Goal: Task Accomplishment & Management: Use online tool/utility

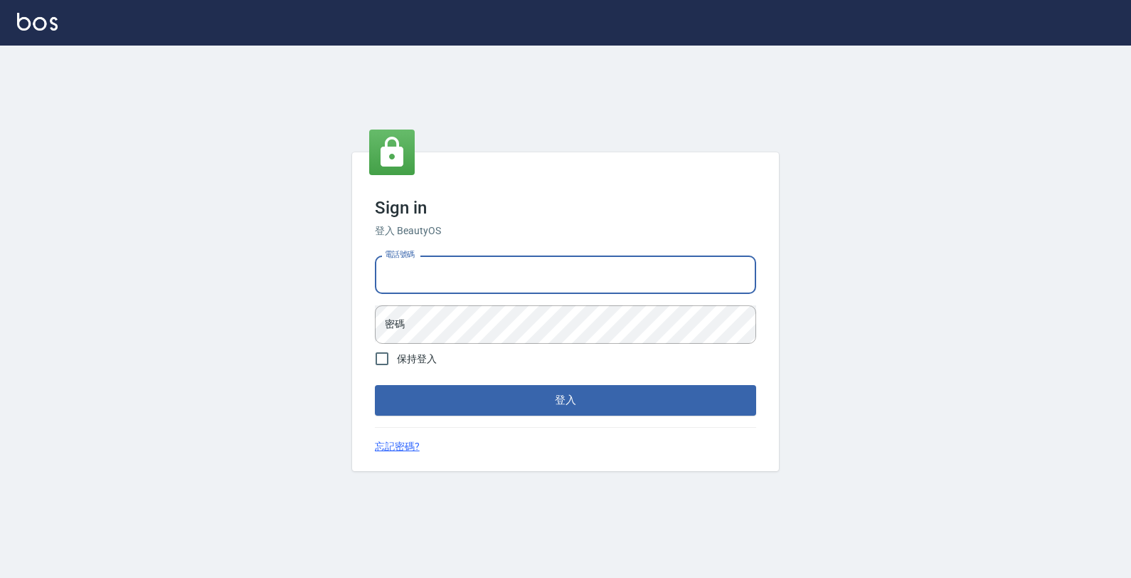
click at [470, 268] on input "電話號碼" at bounding box center [565, 274] width 381 height 38
type input "4265909"
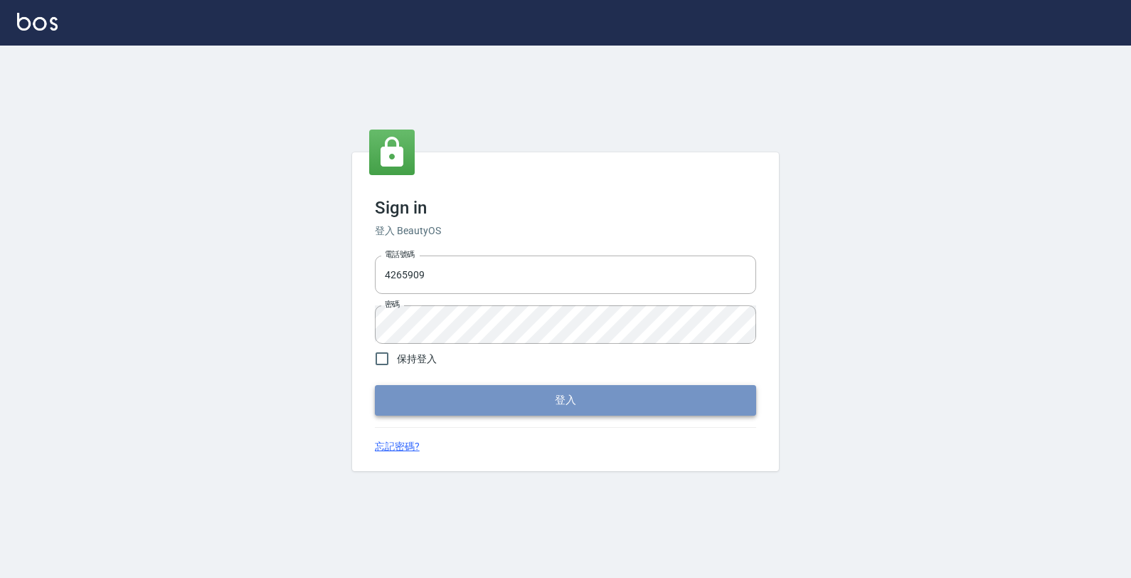
click at [484, 386] on button "登入" at bounding box center [565, 400] width 381 height 30
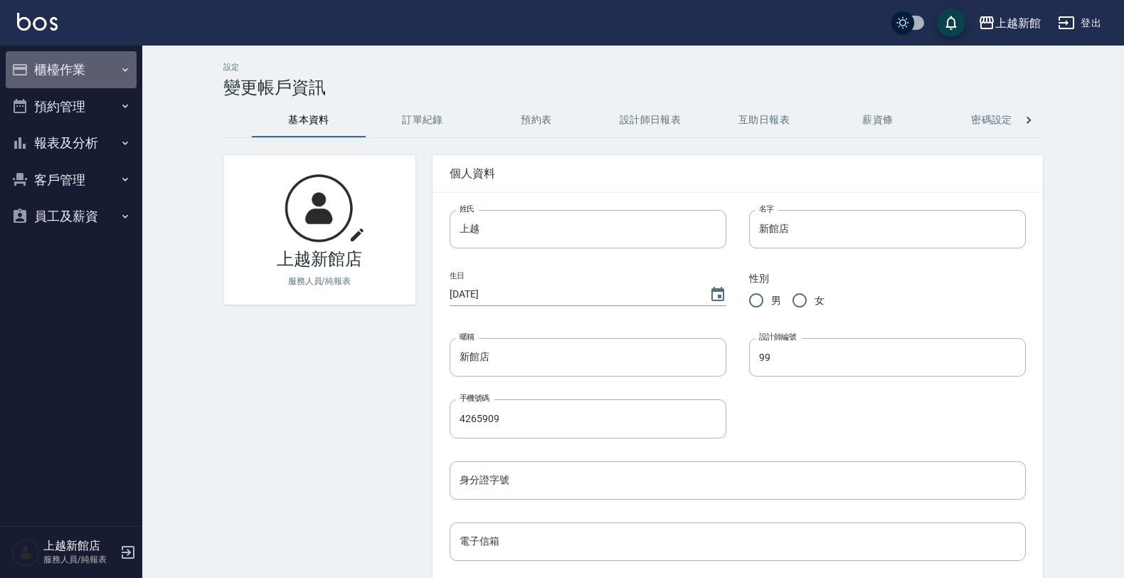
click at [96, 72] on button "櫃檯作業" at bounding box center [71, 69] width 131 height 37
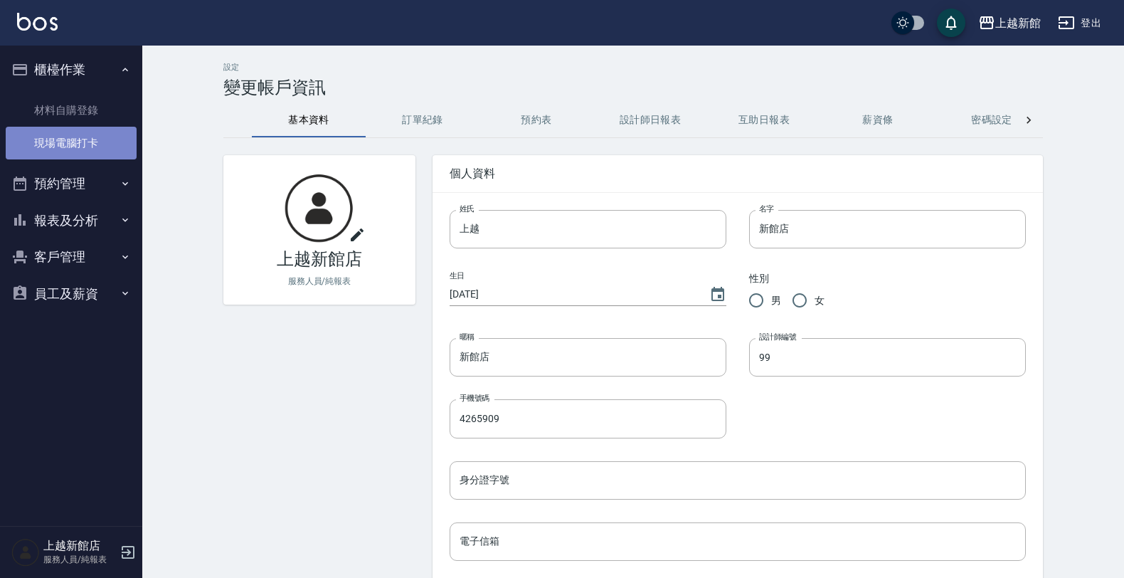
click at [80, 139] on link "現場電腦打卡" at bounding box center [71, 143] width 131 height 33
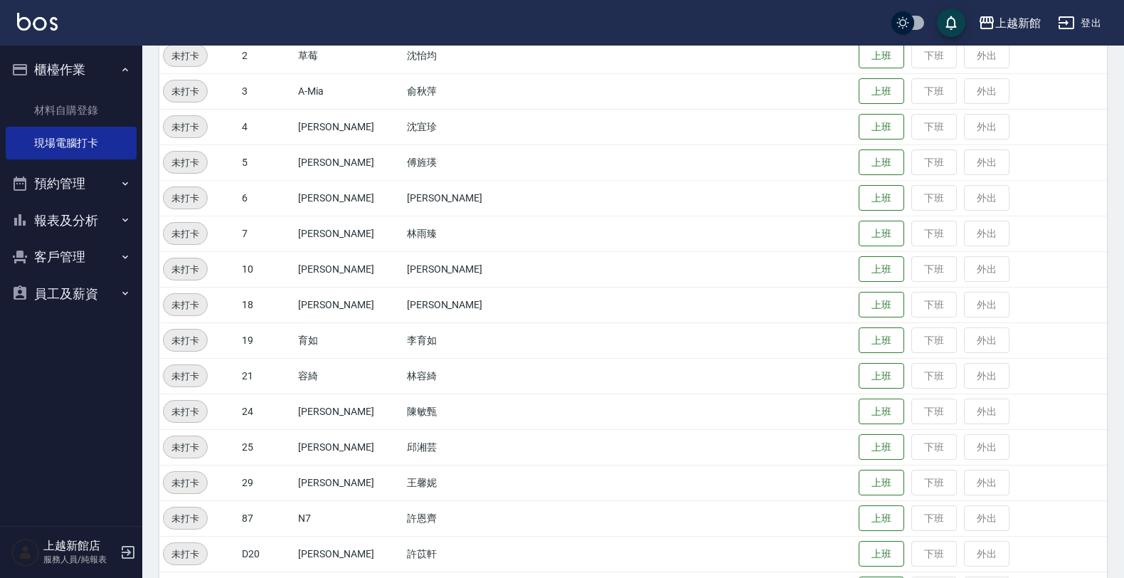
scroll to position [267, 0]
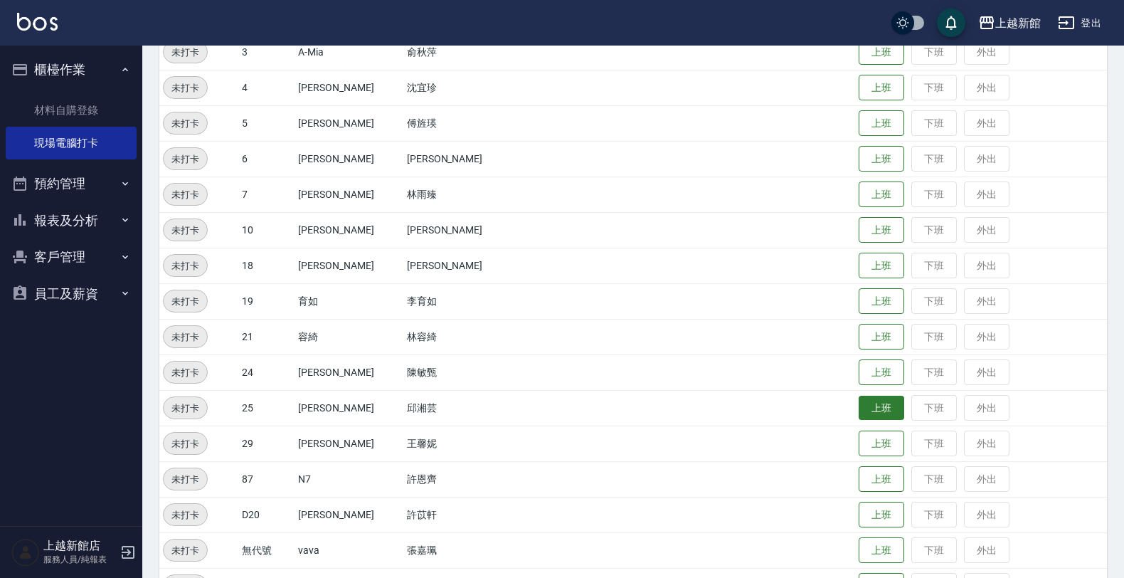
click at [859, 413] on button "上班" at bounding box center [882, 408] width 46 height 25
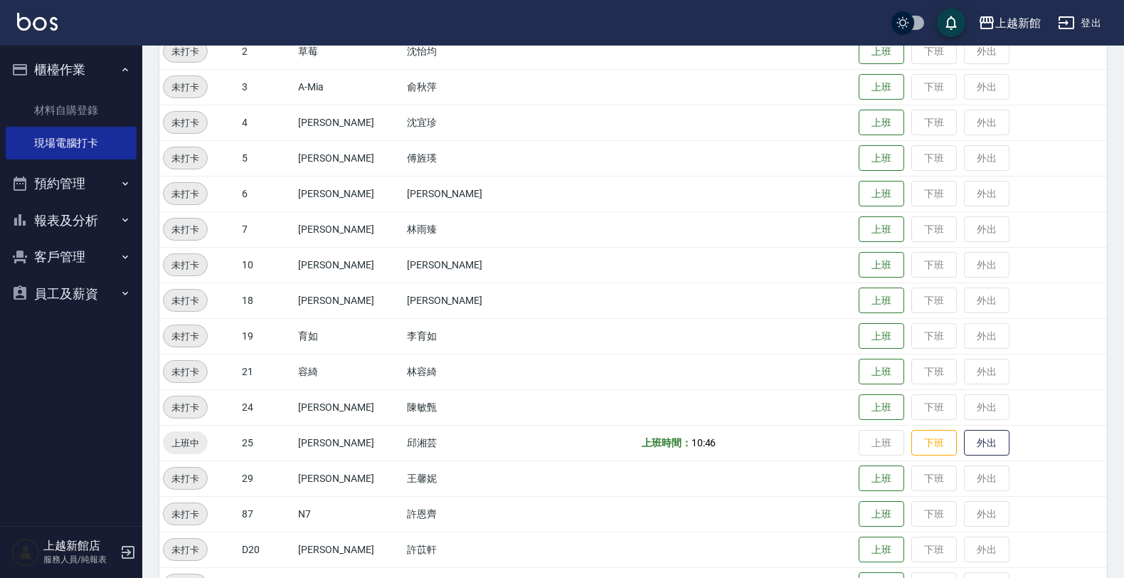
scroll to position [178, 0]
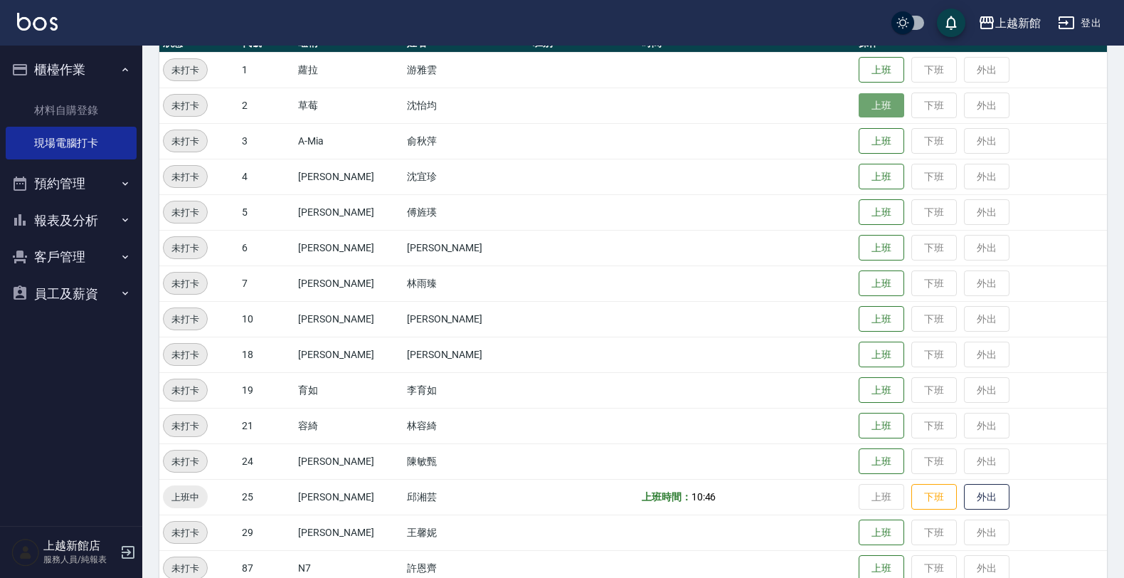
click at [859, 107] on button "上班" at bounding box center [882, 105] width 46 height 25
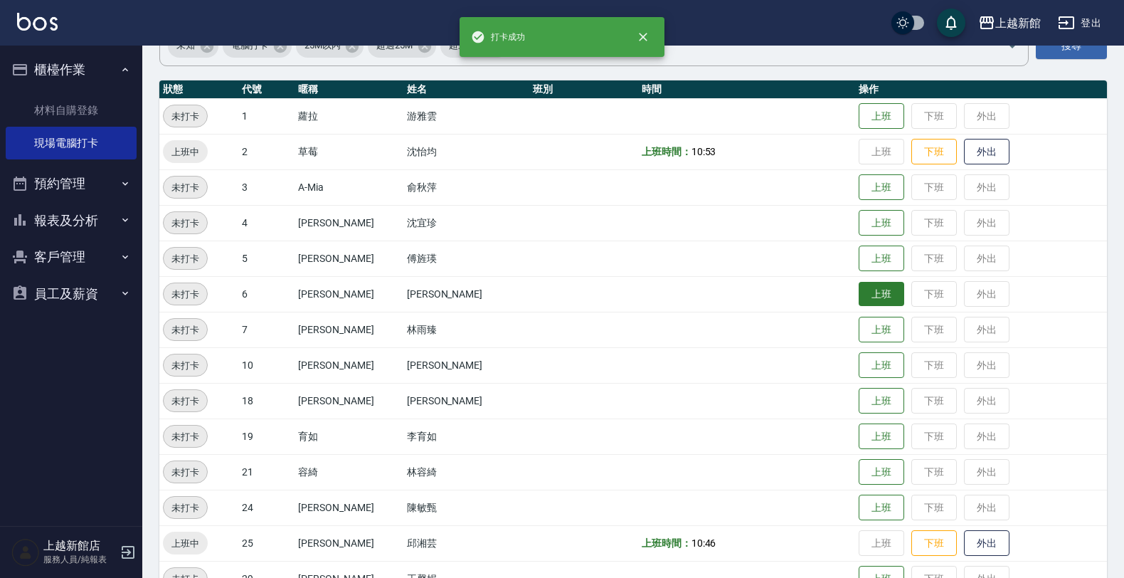
scroll to position [89, 0]
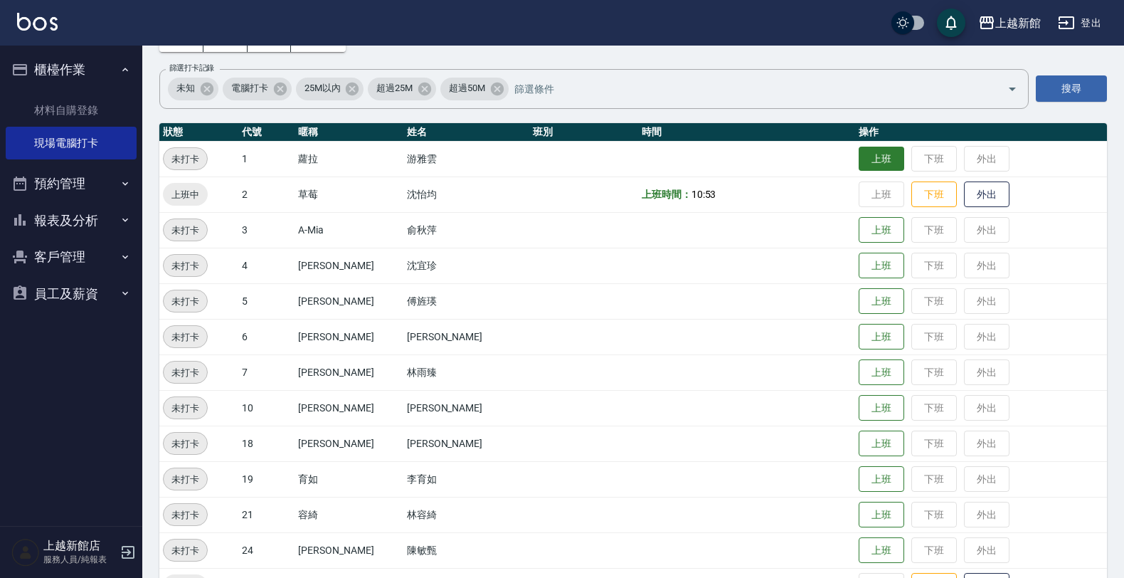
click at [869, 157] on button "上班" at bounding box center [882, 159] width 46 height 25
click at [870, 413] on button "上班" at bounding box center [882, 408] width 46 height 25
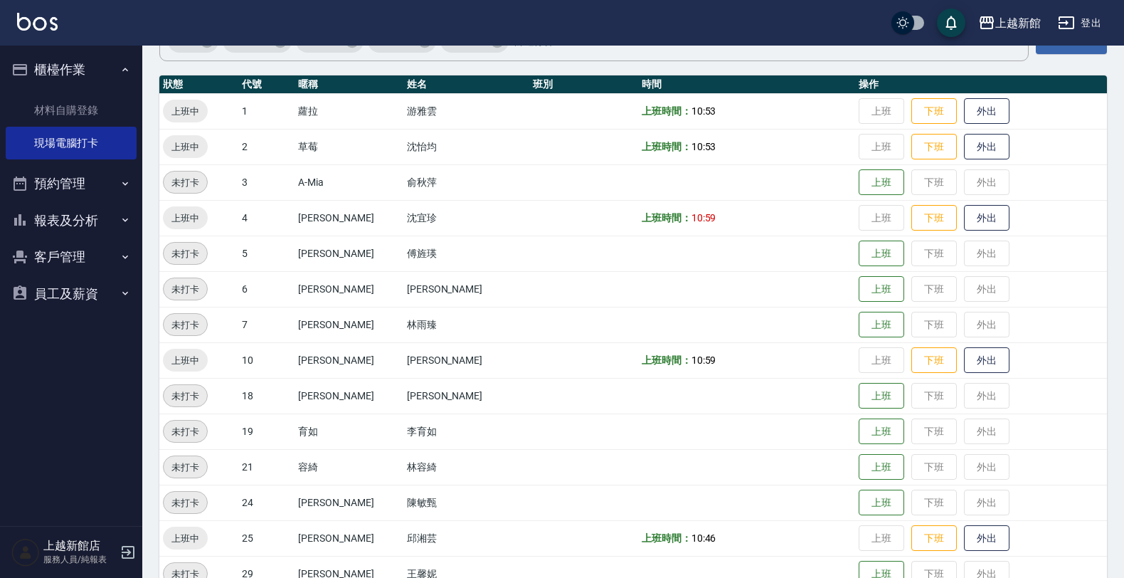
scroll to position [178, 0]
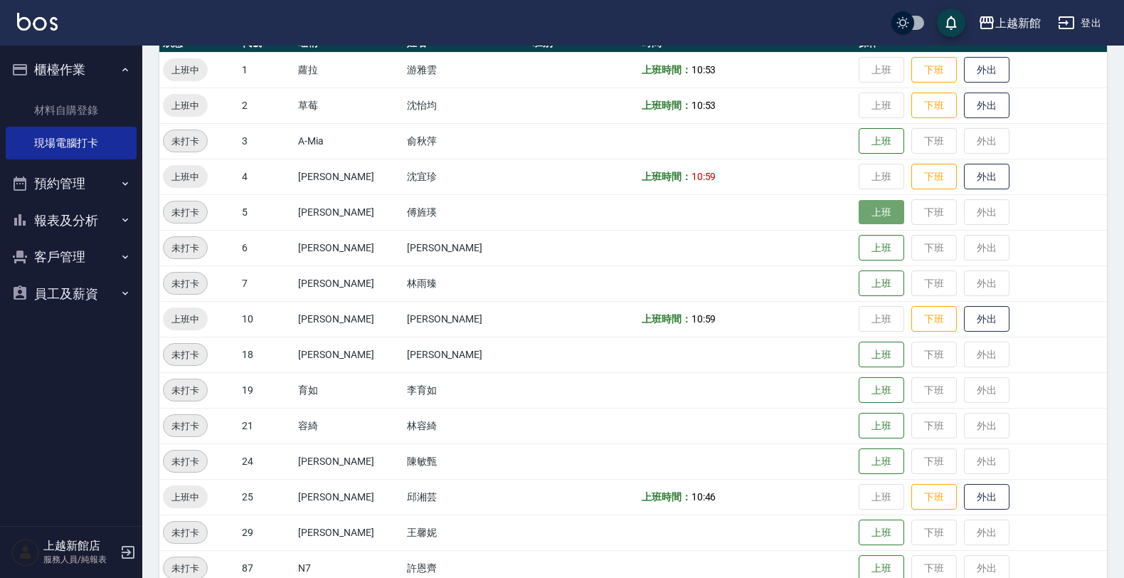
click at [872, 212] on button "上班" at bounding box center [882, 212] width 46 height 25
